Goal: Find specific page/section: Find specific page/section

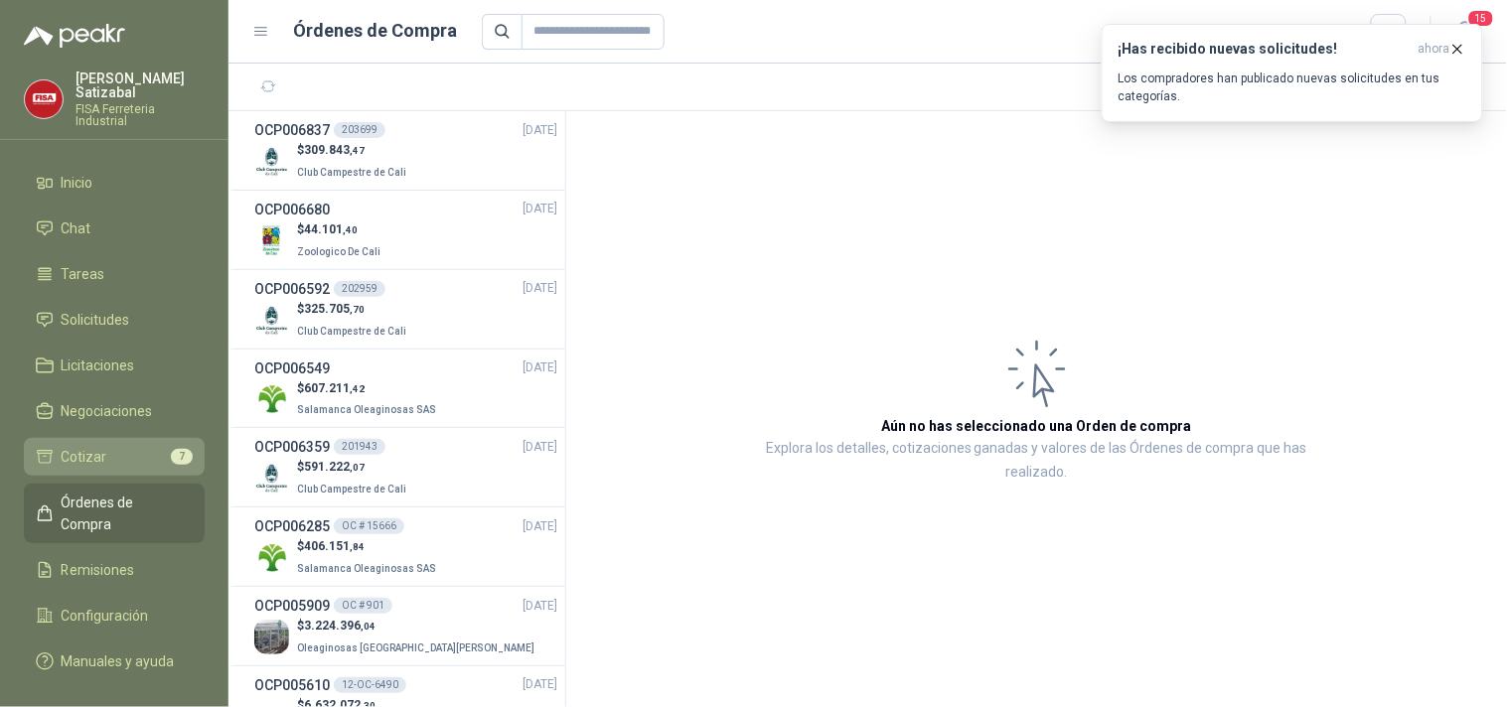
click at [122, 451] on li "Cotizar 7" at bounding box center [114, 457] width 157 height 22
